Goal: Task Accomplishment & Management: Complete application form

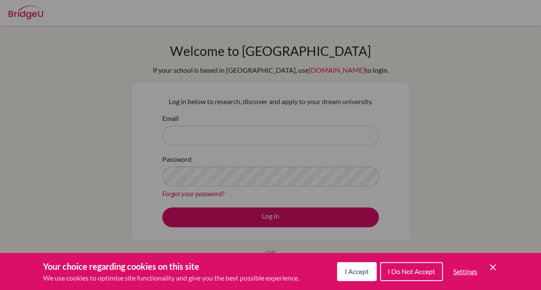
click at [492, 271] on icon "Cookie Control Close Icon" at bounding box center [493, 267] width 10 height 10
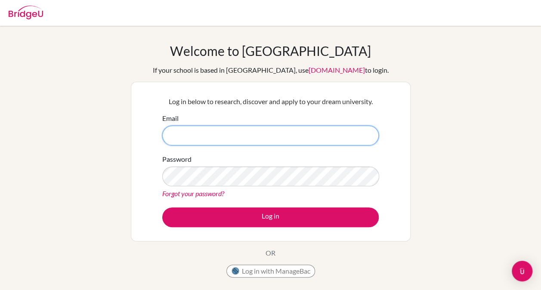
click at [274, 128] on input "Email" at bounding box center [270, 136] width 217 height 20
type input "[EMAIL_ADDRESS][DOMAIN_NAME]"
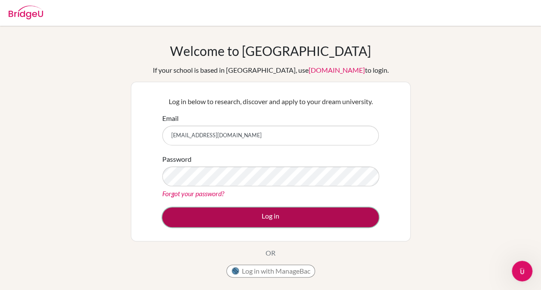
click at [240, 212] on button "Log in" at bounding box center [270, 217] width 217 height 20
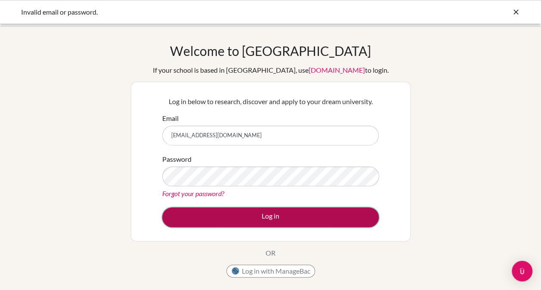
click at [241, 211] on button "Log in" at bounding box center [270, 217] width 217 height 20
click at [254, 210] on button "Log in" at bounding box center [270, 217] width 217 height 20
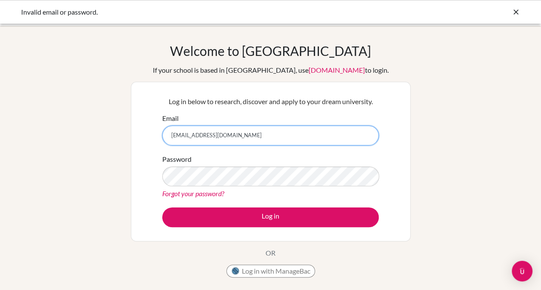
click at [220, 145] on input "[EMAIL_ADDRESS][DOMAIN_NAME]" at bounding box center [270, 136] width 217 height 20
click at [199, 137] on input "[EMAIL_ADDRESS][DOMAIN_NAME]" at bounding box center [270, 136] width 217 height 20
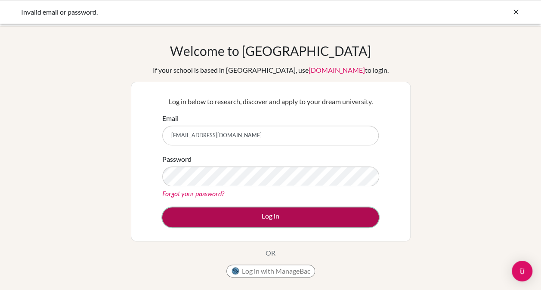
click at [231, 219] on button "Log in" at bounding box center [270, 217] width 217 height 20
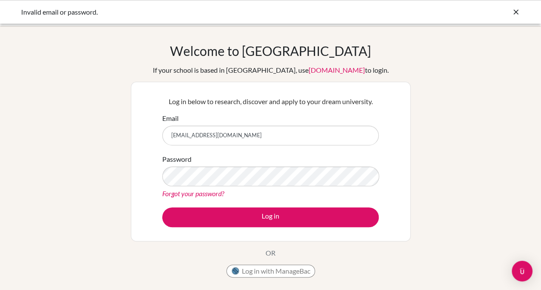
click at [409, 32] on div "Welcome to BridgeU If your school is based in China, use app.bridge-u.com.cn to…" at bounding box center [270, 184] width 541 height 316
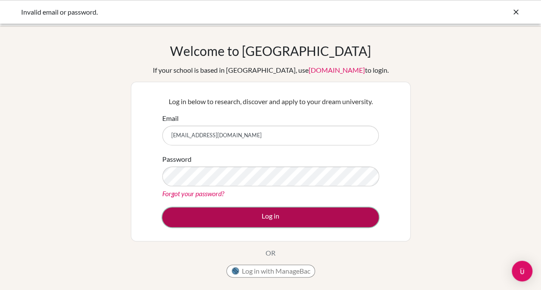
click at [246, 212] on button "Log in" at bounding box center [270, 217] width 217 height 20
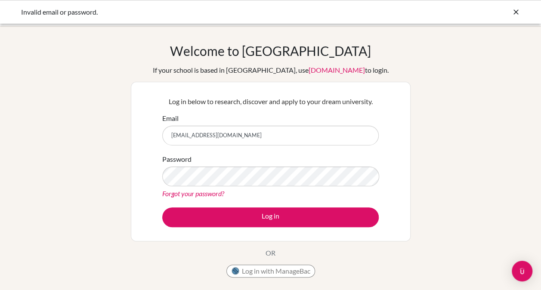
click at [247, 232] on div "Log in below to research, discover and apply to your dream university. Email g1…" at bounding box center [271, 162] width 280 height 160
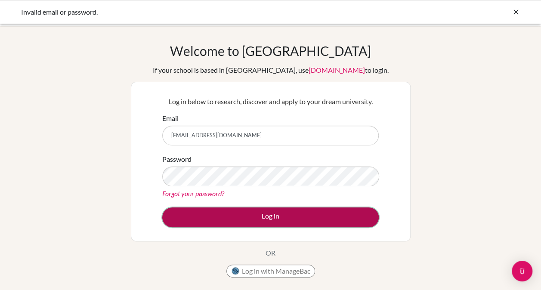
click at [251, 214] on button "Log in" at bounding box center [270, 217] width 217 height 20
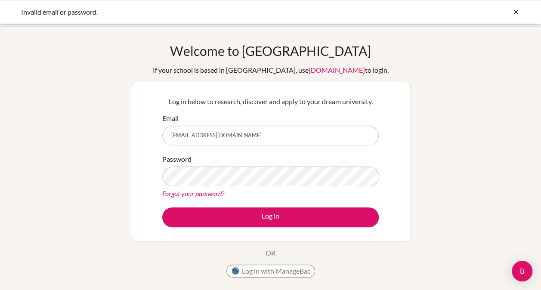
click at [351, 245] on div "Welcome to [GEOGRAPHIC_DATA] If your school is based in [GEOGRAPHIC_DATA], use …" at bounding box center [271, 162] width 280 height 239
click at [367, 277] on div "Welcome to [GEOGRAPHIC_DATA] If your school is based in [GEOGRAPHIC_DATA], use …" at bounding box center [271, 162] width 280 height 239
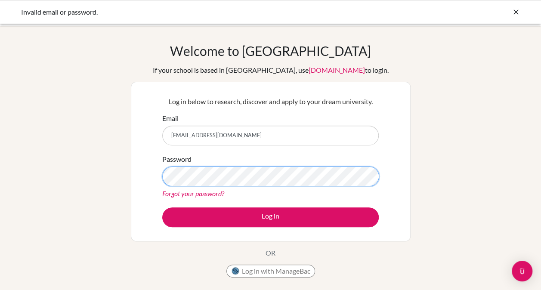
click at [162, 207] on button "Log in" at bounding box center [270, 217] width 217 height 20
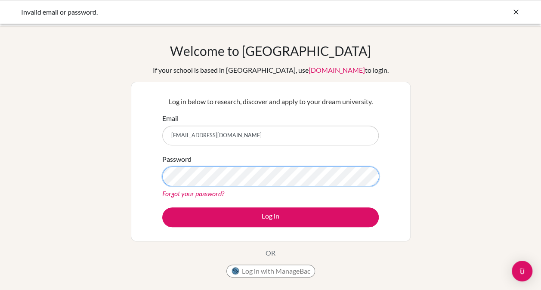
click at [162, 207] on button "Log in" at bounding box center [270, 217] width 217 height 20
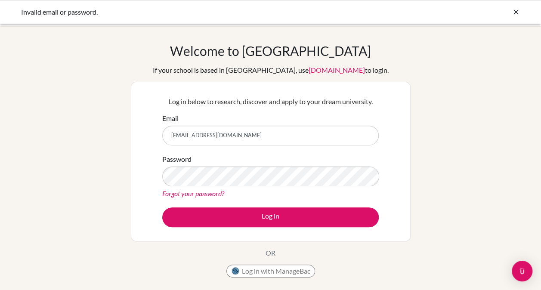
click at [87, 152] on div "Welcome to BridgeU If your school is based in China, use app.bridge-u.com.cn to…" at bounding box center [270, 184] width 541 height 282
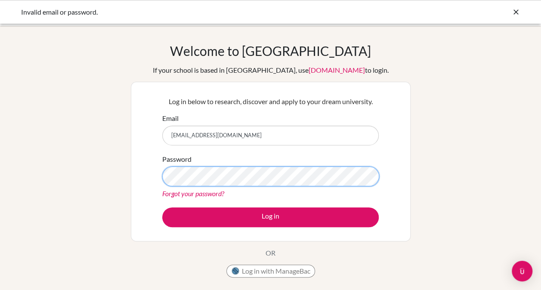
click at [76, 280] on div "Welcome to BridgeU If your school is based in China, use app.bridge-u.com.cn to…" at bounding box center [270, 184] width 541 height 282
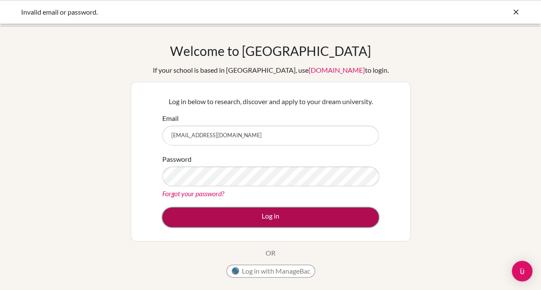
click at [243, 217] on button "Log in" at bounding box center [270, 217] width 217 height 20
